Goal: Task Accomplishment & Management: Manage account settings

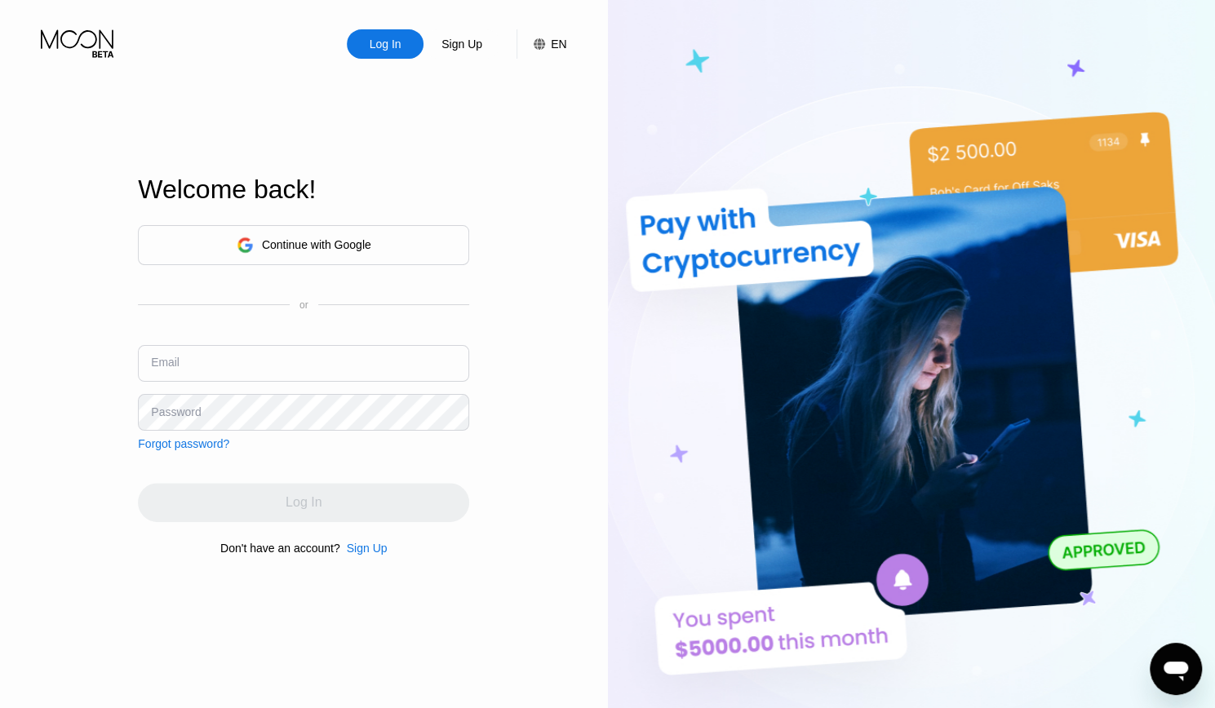
click at [352, 350] on input "text" at bounding box center [303, 363] width 331 height 37
click at [508, 326] on div "Log In Sign Up EN Language Select an item Save Welcome back! Continue with Goog…" at bounding box center [304, 389] width 608 height 779
click at [562, 231] on div "Log In Sign Up EN Language Select an item Save Welcome back! Continue with Goog…" at bounding box center [304, 389] width 608 height 779
click at [249, 351] on input "text" at bounding box center [303, 363] width 331 height 37
paste input "[EMAIL_ADDRESS][DOMAIN_NAME]"
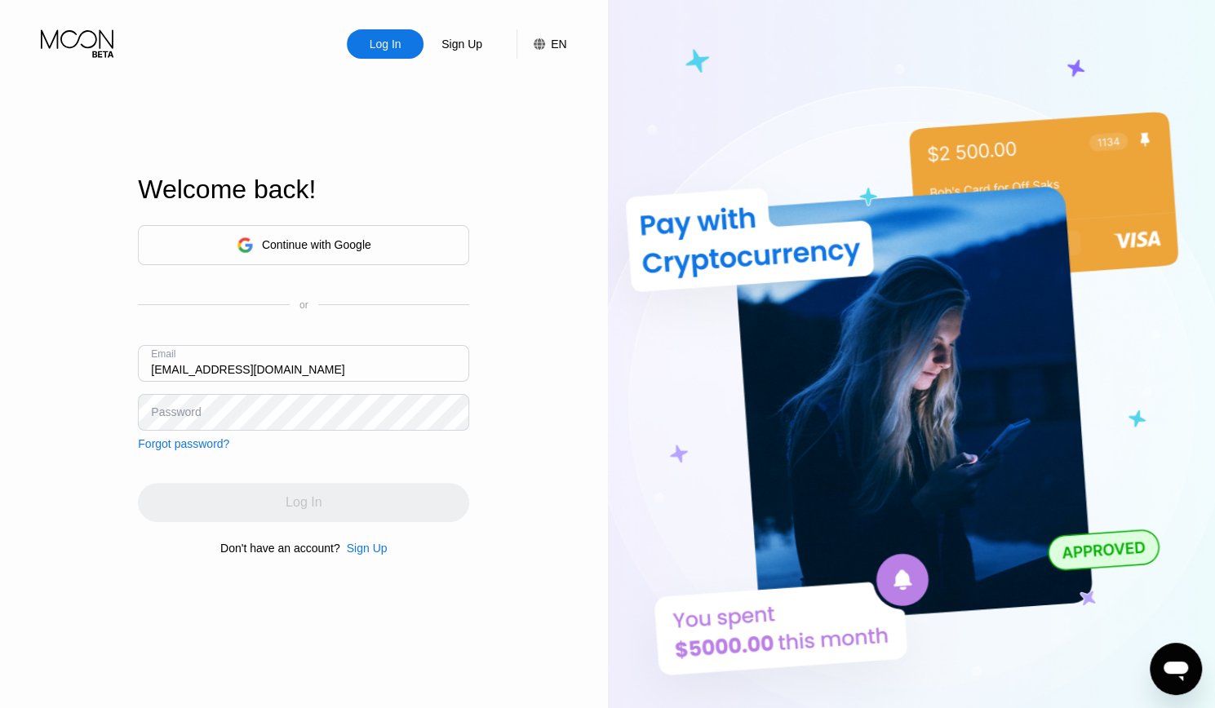
type input "[EMAIL_ADDRESS][DOMAIN_NAME]"
click at [323, 252] on div "Continue with Google" at bounding box center [304, 245] width 135 height 25
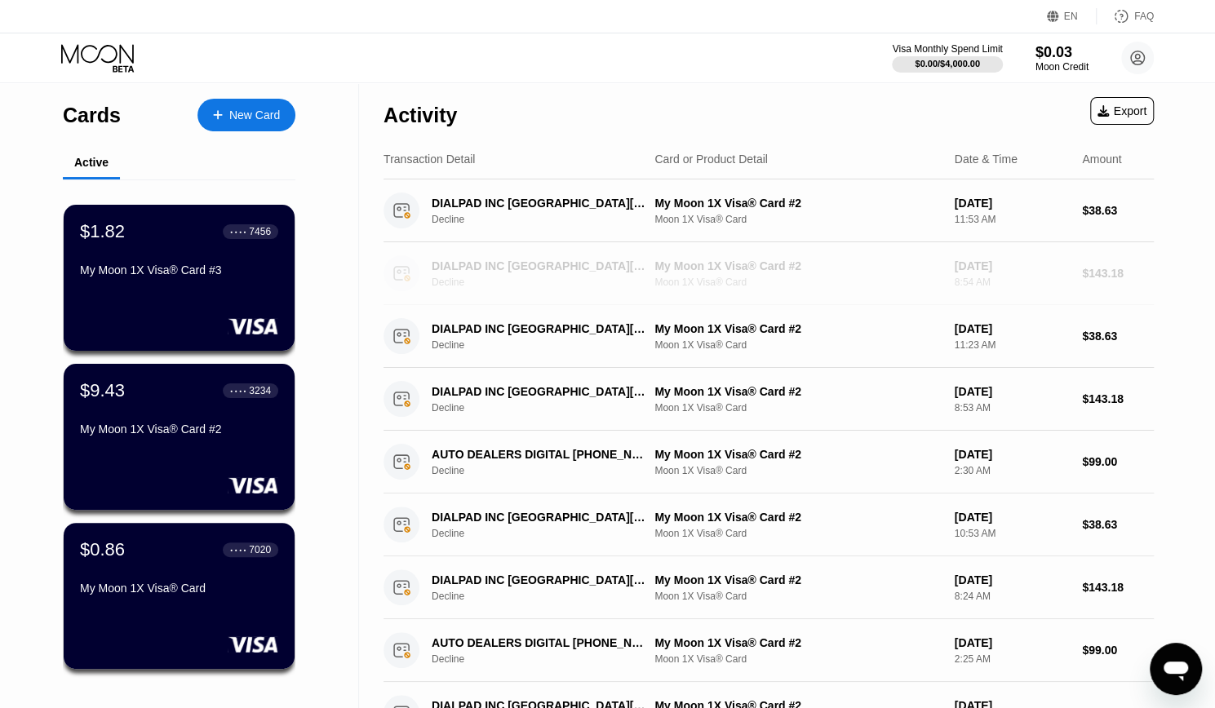
drag, startPoint x: 1077, startPoint y: 270, endPoint x: 1166, endPoint y: 270, distance: 89.8
click at [1166, 270] on div "Activity Export Transaction Detail Card or Product Detail Date & Time Amount DI…" at bounding box center [768, 552] width 819 height 940
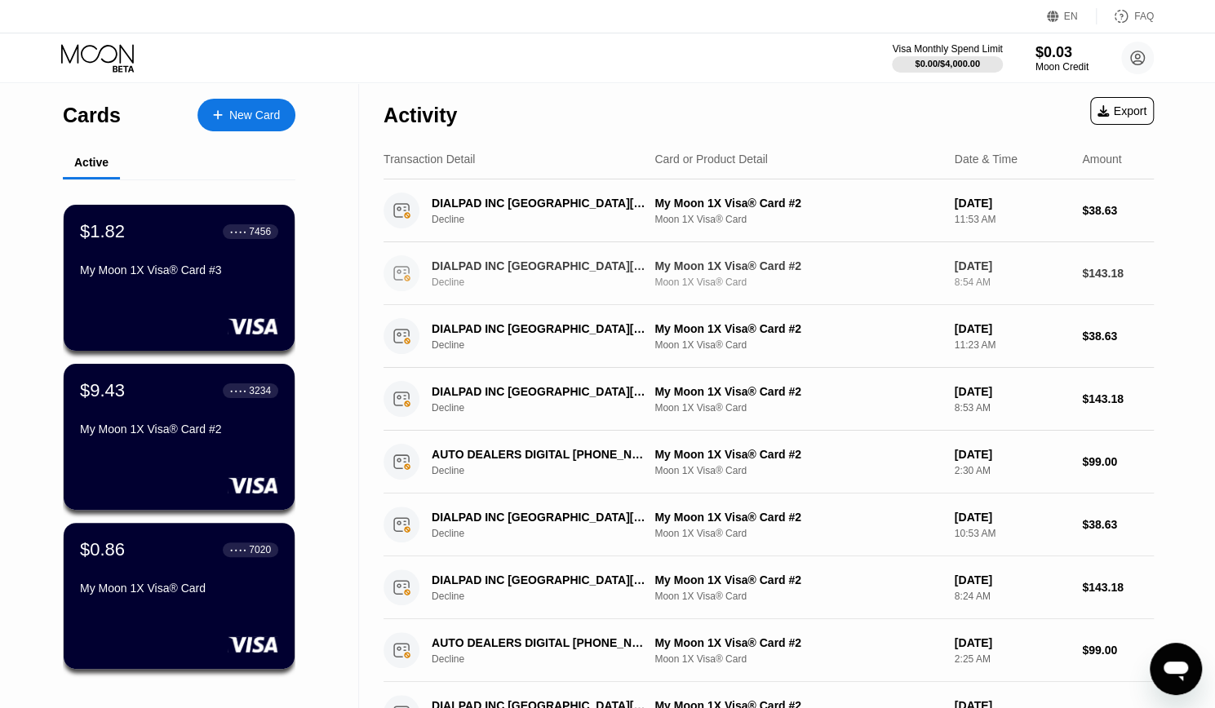
drag, startPoint x: 1179, startPoint y: 271, endPoint x: 1069, endPoint y: 273, distance: 109.4
click at [1066, 273] on div "Cards New Card Active $1.82 ● ● ● ● 7456 My Moon 1X Visa® Card #3 $9.43 ● ● ● ●…" at bounding box center [607, 552] width 1215 height 940
drag, startPoint x: 1179, startPoint y: 278, endPoint x: 1055, endPoint y: 273, distance: 125.0
click at [1048, 277] on div "Cards New Card Active $1.82 ● ● ● ● 7456 My Moon 1X Visa® Card #3 $9.43 ● ● ● ●…" at bounding box center [607, 552] width 1215 height 940
drag, startPoint x: 322, startPoint y: 339, endPoint x: 44, endPoint y: 451, distance: 299.9
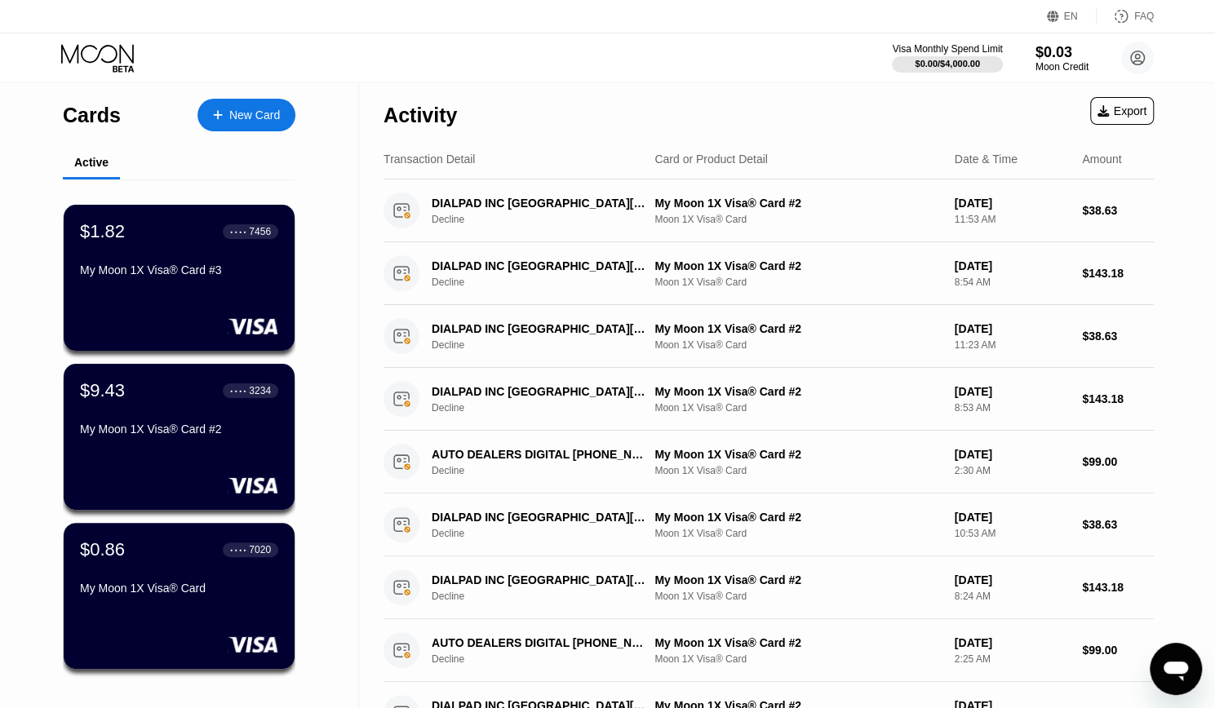
click at [44, 451] on div "Cards New Card Active $1.82 ● ● ● ● 7456 My Moon 1X Visa® Card #3 $9.43 ● ● ● ●…" at bounding box center [179, 552] width 359 height 940
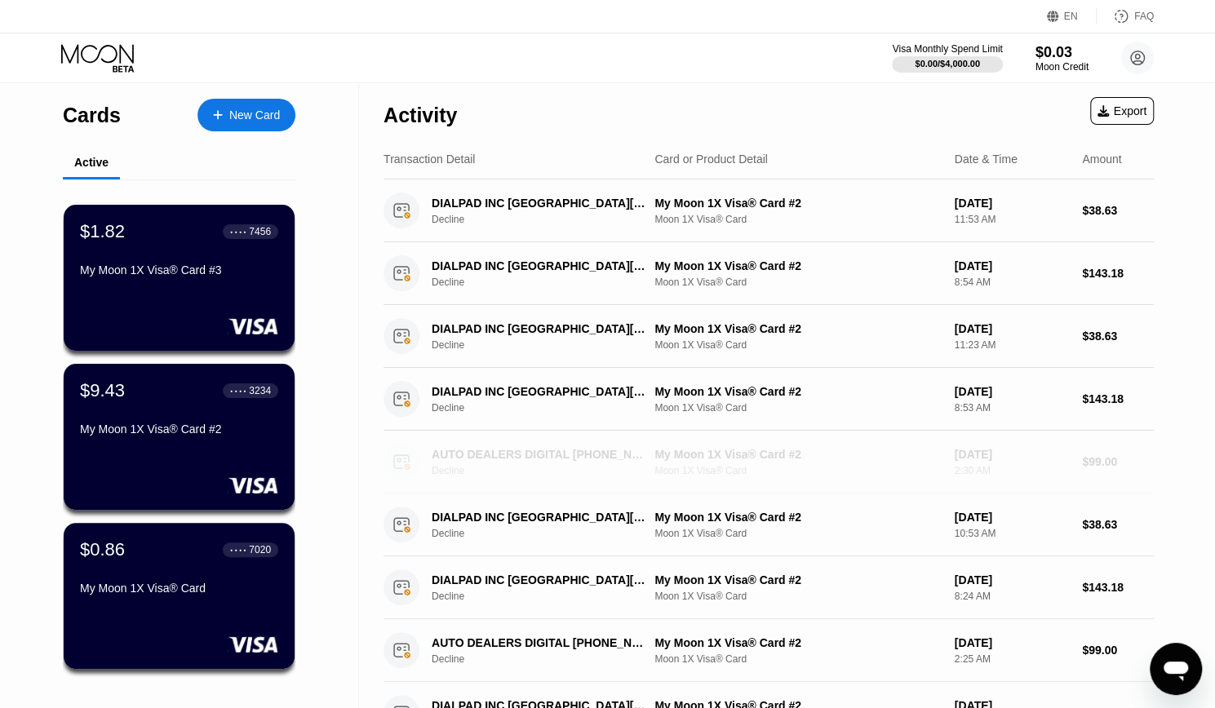
drag, startPoint x: 1136, startPoint y: 459, endPoint x: 1065, endPoint y: 458, distance: 71.0
click at [1065, 458] on div "AUTO DEALERS DIGITAL [PHONE_NUMBER] US Decline My Moon 1X Visa® Card #2 Moon 1X…" at bounding box center [769, 462] width 770 height 63
